Goal: Task Accomplishment & Management: Use online tool/utility

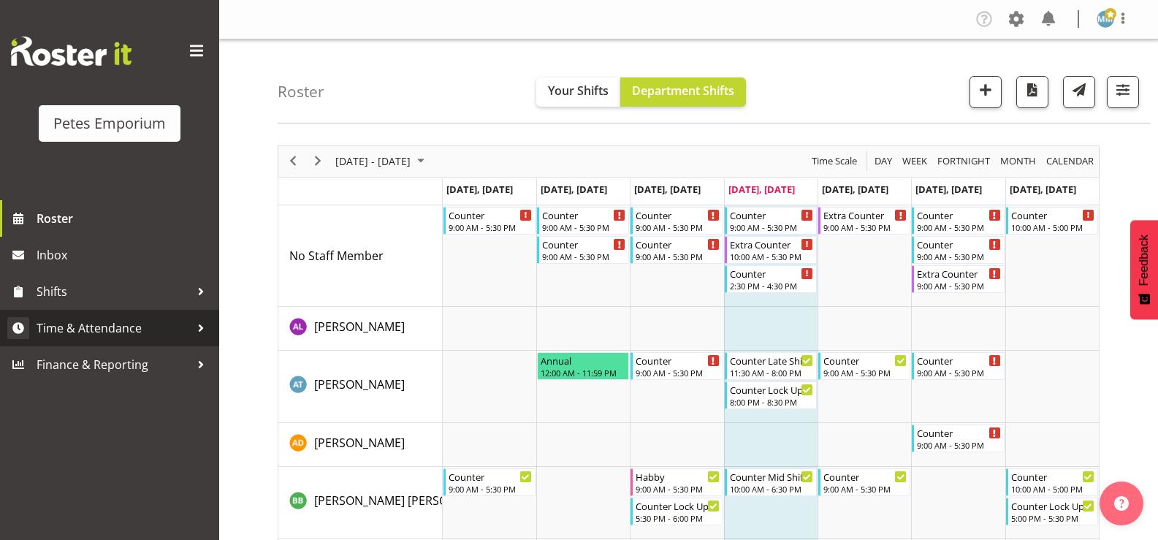
click at [144, 328] on span "Time & Attendance" at bounding box center [113, 328] width 153 height 22
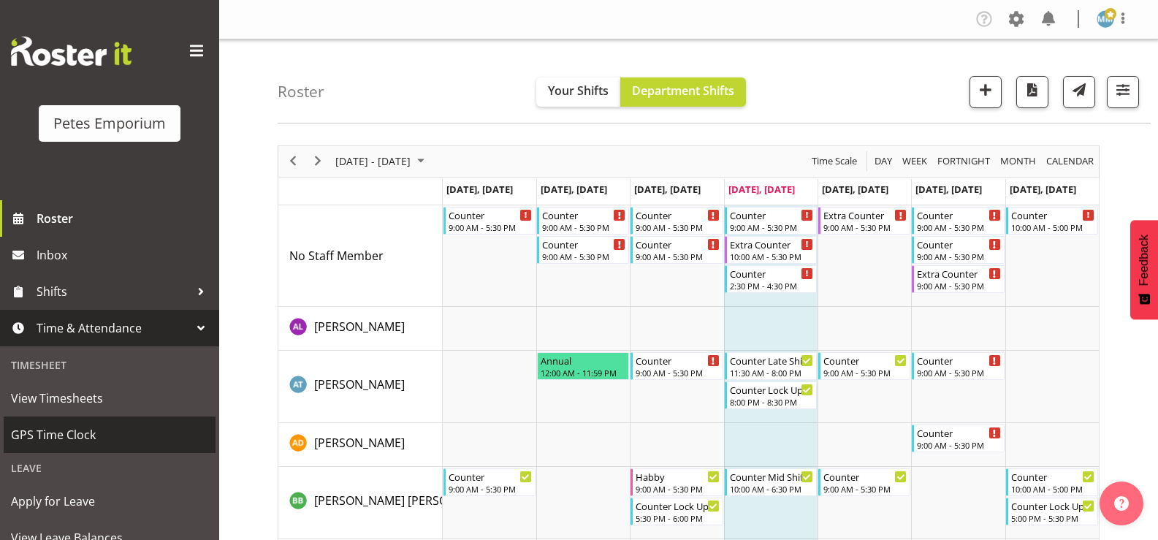
click at [85, 431] on span "GPS Time Clock" at bounding box center [109, 435] width 197 height 22
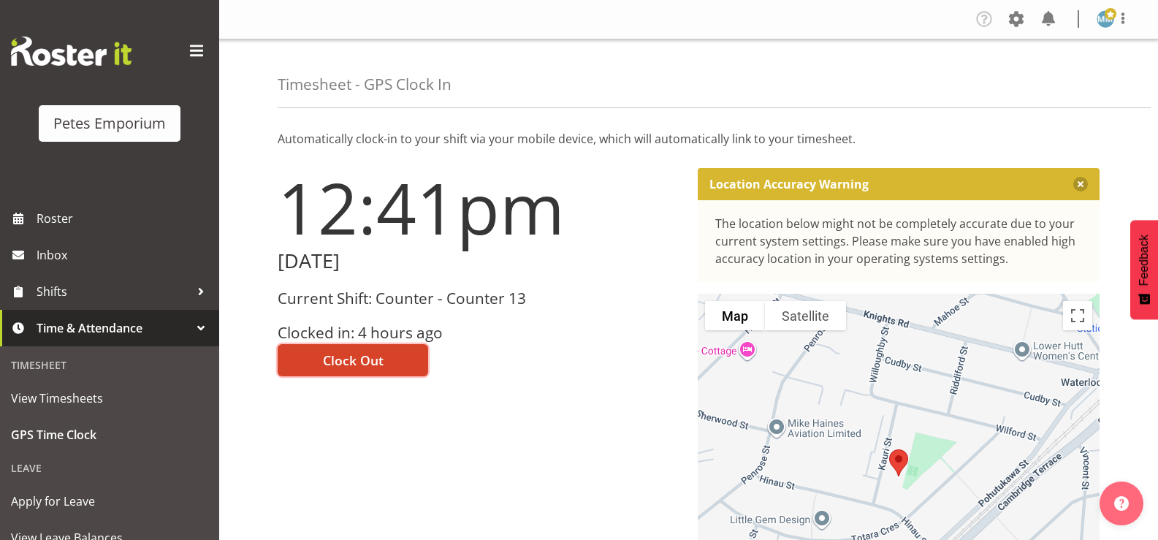
click at [352, 349] on button "Clock Out" at bounding box center [353, 360] width 151 height 32
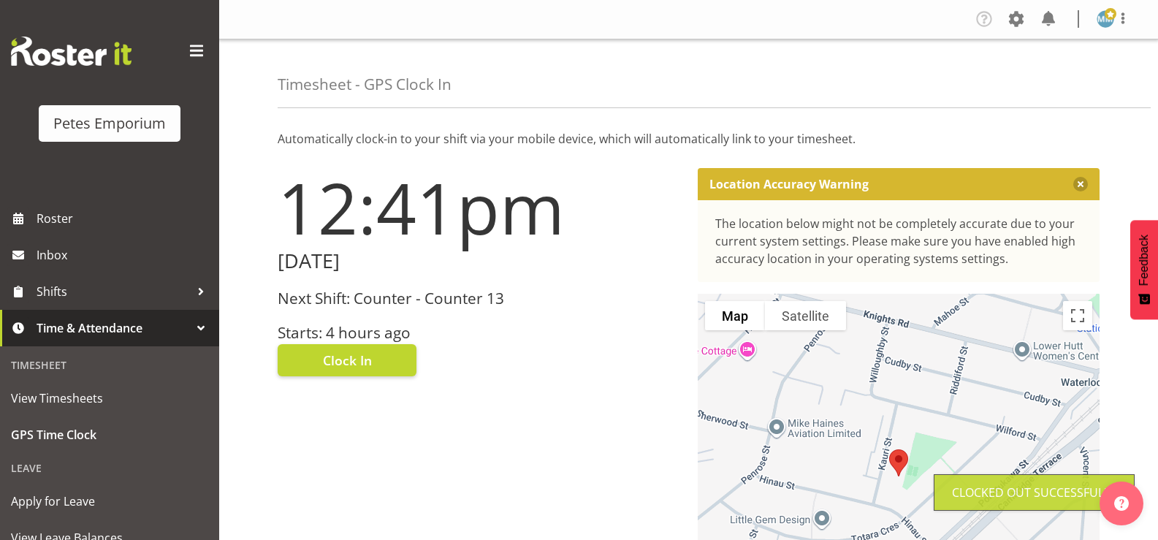
click at [1109, 15] on span at bounding box center [1111, 14] width 12 height 12
click at [1034, 74] on link "Log Out" at bounding box center [1061, 77] width 140 height 26
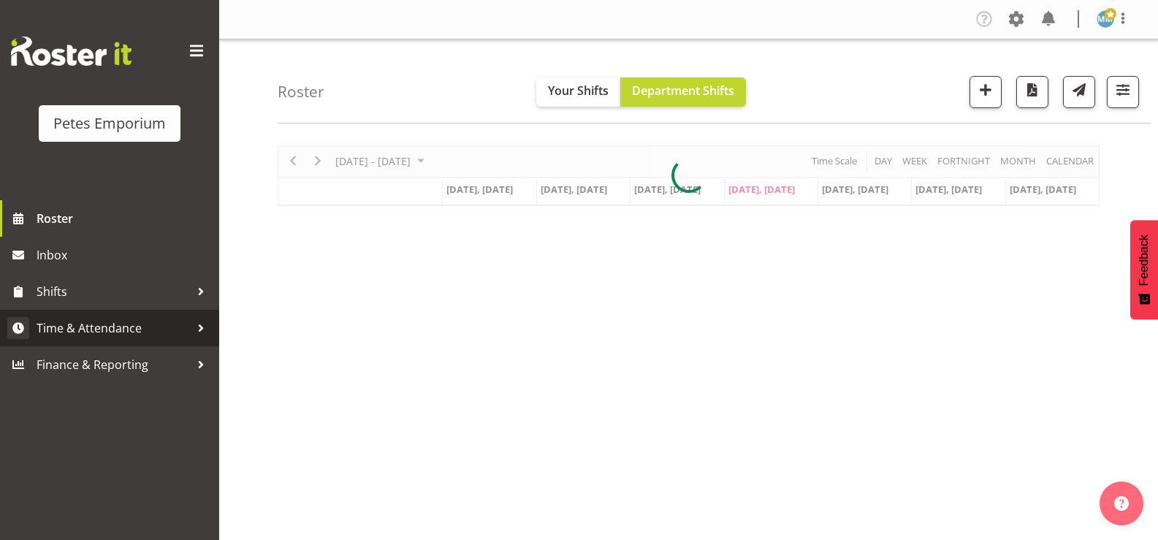
click at [131, 323] on span "Time & Attendance" at bounding box center [113, 328] width 153 height 22
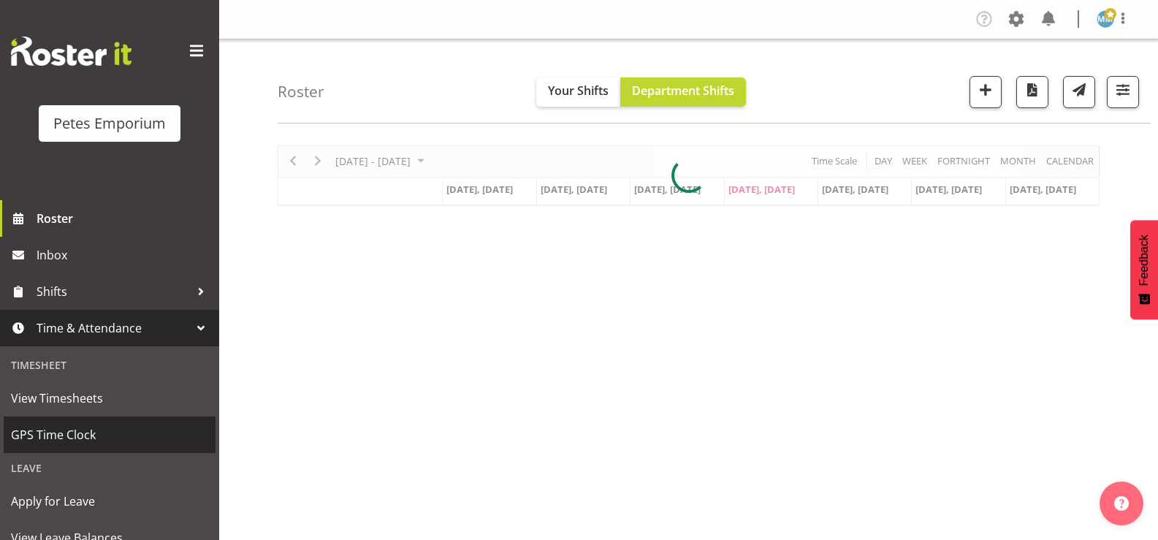
click at [84, 433] on span "GPS Time Clock" at bounding box center [109, 435] width 197 height 22
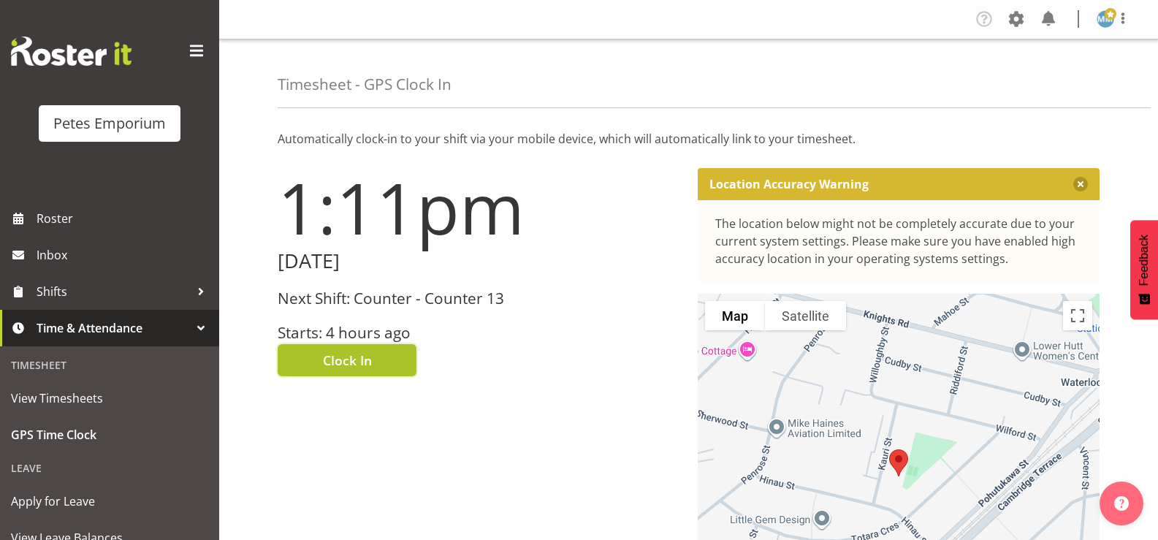
click at [350, 351] on span "Clock In" at bounding box center [347, 360] width 49 height 19
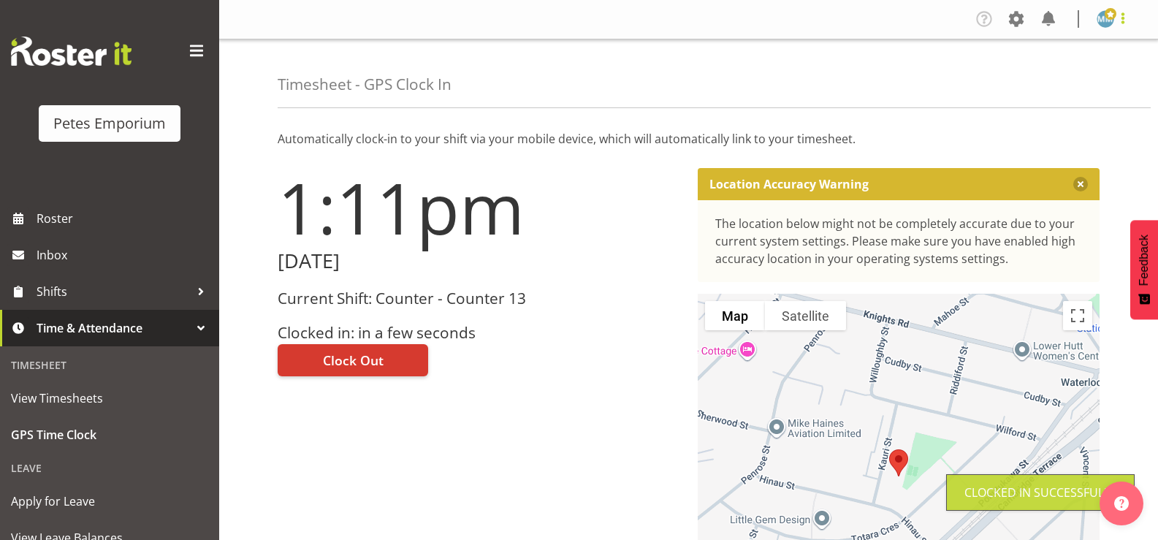
click at [1118, 25] on span at bounding box center [1123, 18] width 18 height 18
click at [1038, 83] on link "Log Out" at bounding box center [1061, 77] width 140 height 26
